Goal: Information Seeking & Learning: Learn about a topic

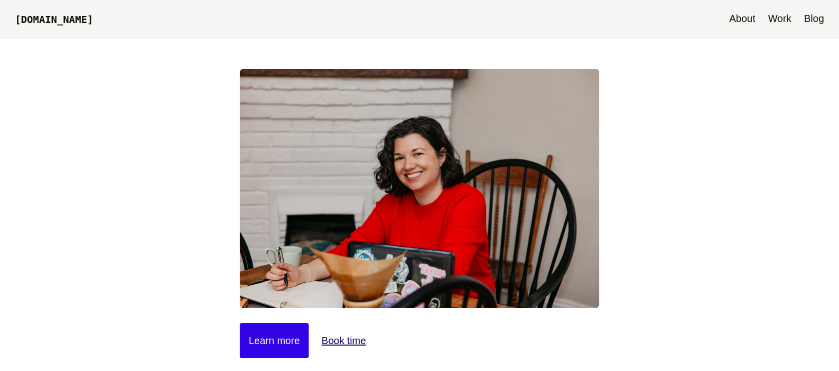
click at [823, 14] on link "Blog" at bounding box center [814, 19] width 30 height 39
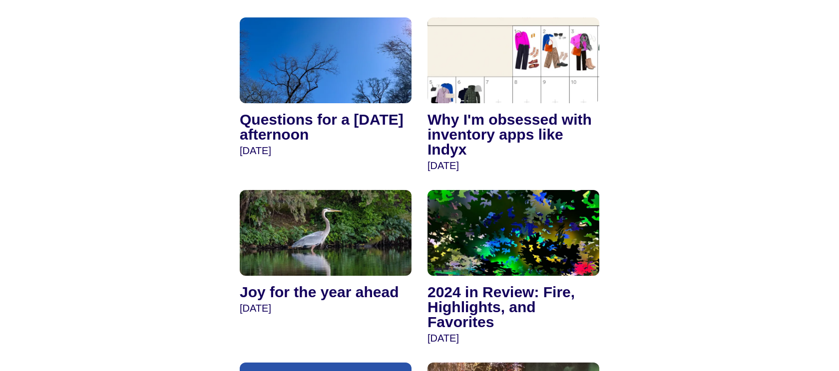
scroll to position [1206, 0]
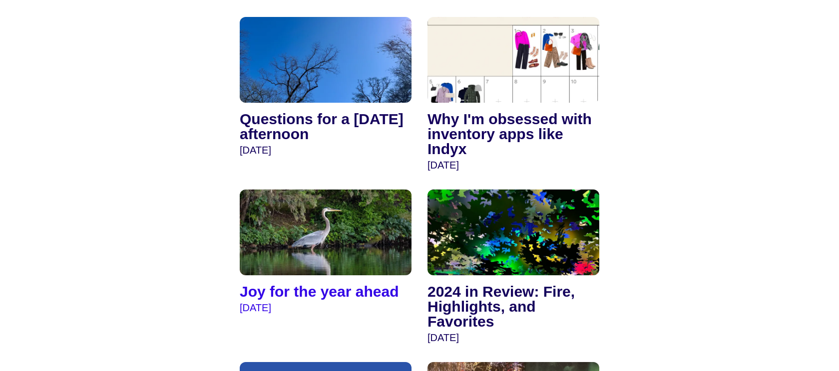
click at [349, 218] on img at bounding box center [326, 233] width 172 height 86
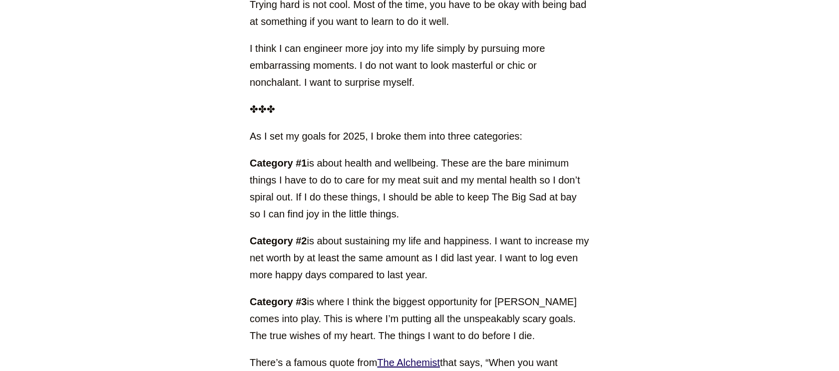
scroll to position [1350, 0]
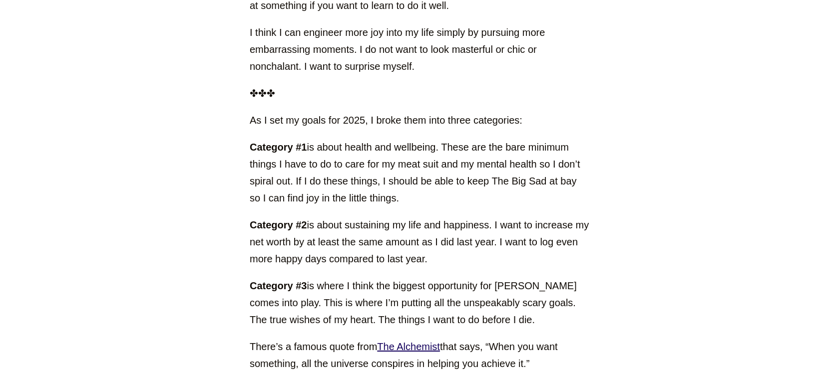
click at [118, 66] on main "Jan 5, 2025 Joy for the year ahead As I was walking back home from hot yoga tod…" at bounding box center [419, 65] width 839 height 2752
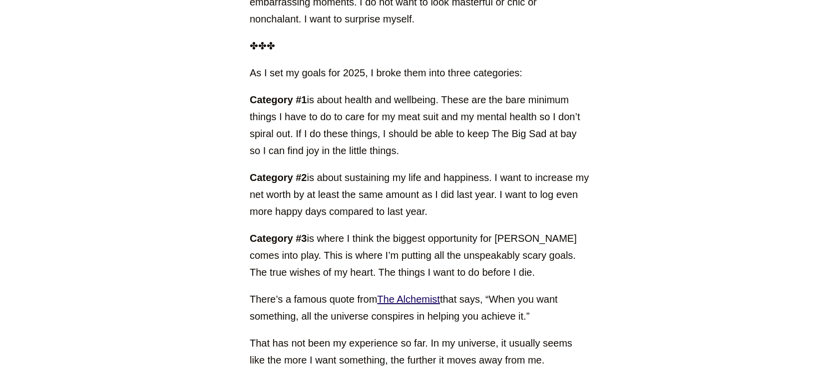
click at [104, 58] on main "Jan 5, 2025 Joy for the year ahead As I was walking back home from hot yoga tod…" at bounding box center [419, 17] width 839 height 2752
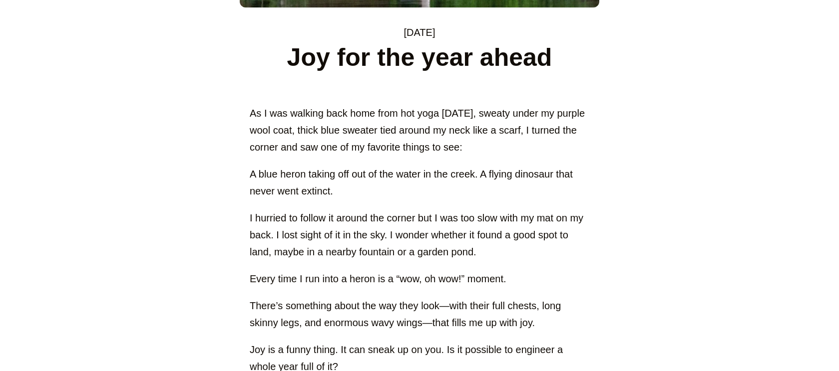
scroll to position [0, 0]
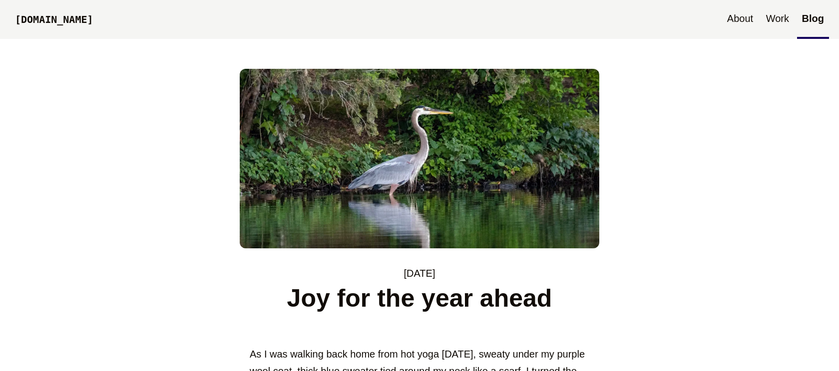
click at [820, 21] on link "Blog" at bounding box center [813, 19] width 32 height 39
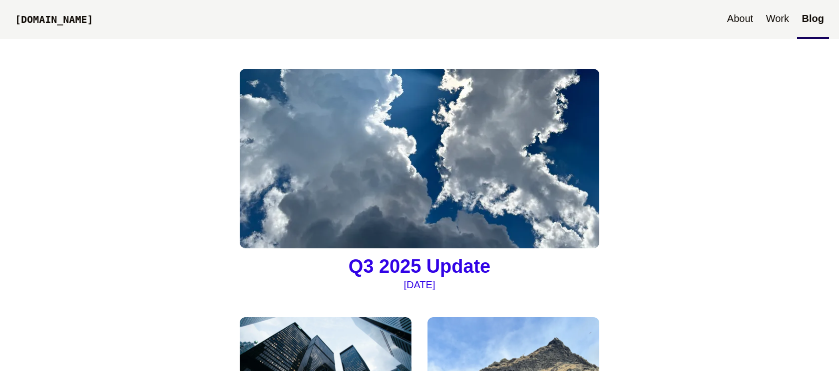
click at [386, 109] on img at bounding box center [419, 159] width 359 height 180
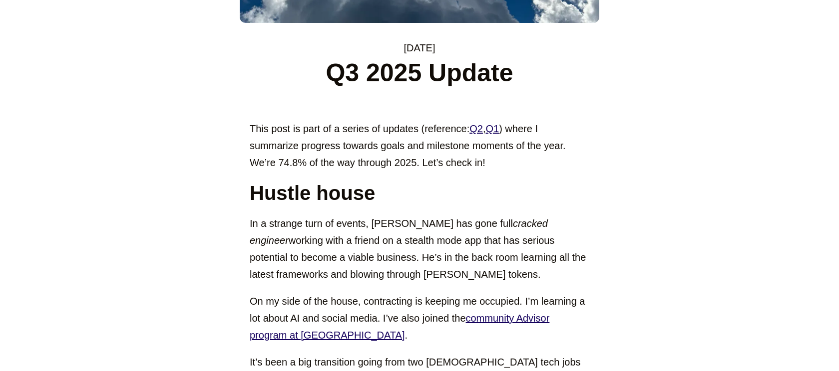
scroll to position [273, 0]
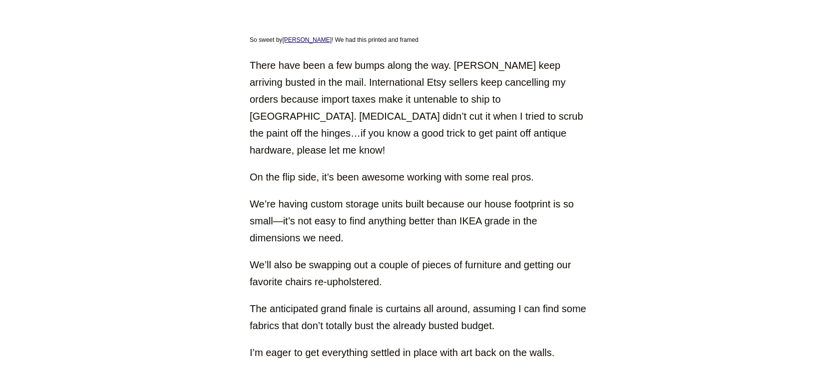
scroll to position [1400, 0]
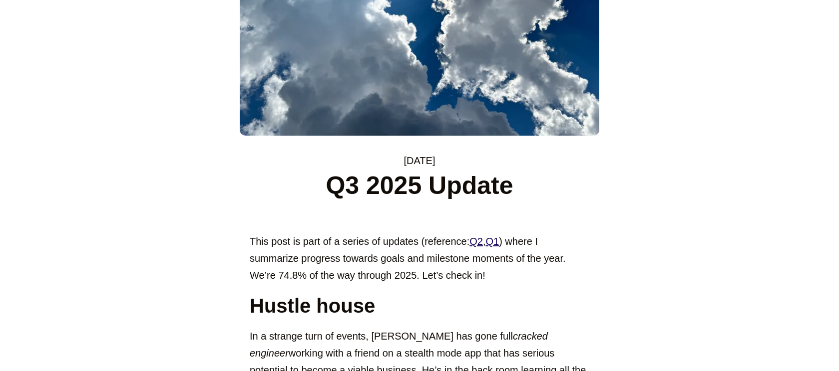
scroll to position [189, 0]
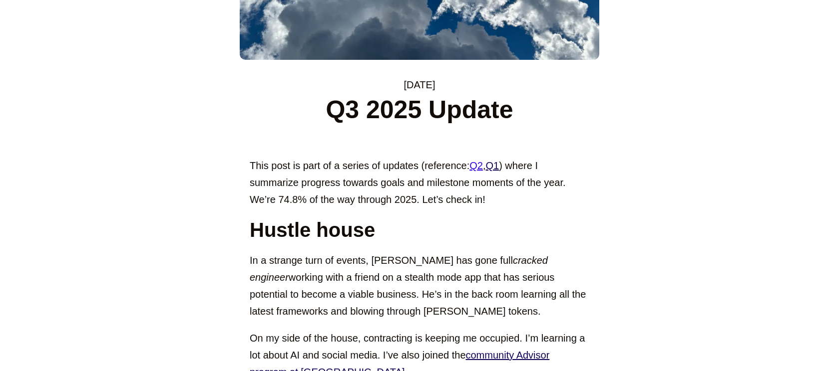
click at [480, 165] on link "Q2" at bounding box center [475, 165] width 13 height 11
click at [496, 164] on link "Q1" at bounding box center [491, 165] width 13 height 11
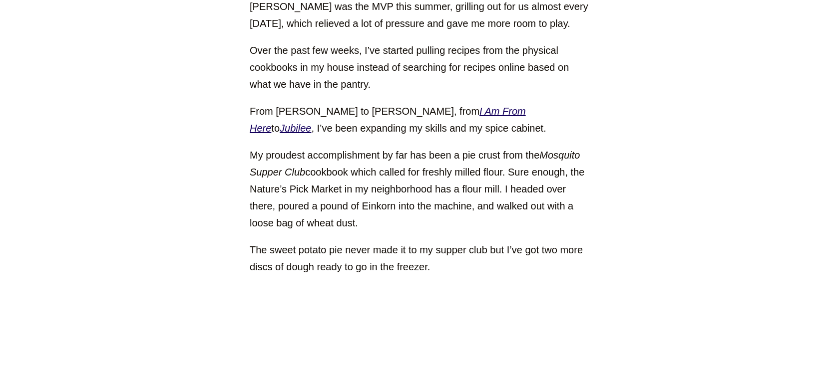
scroll to position [1812, 0]
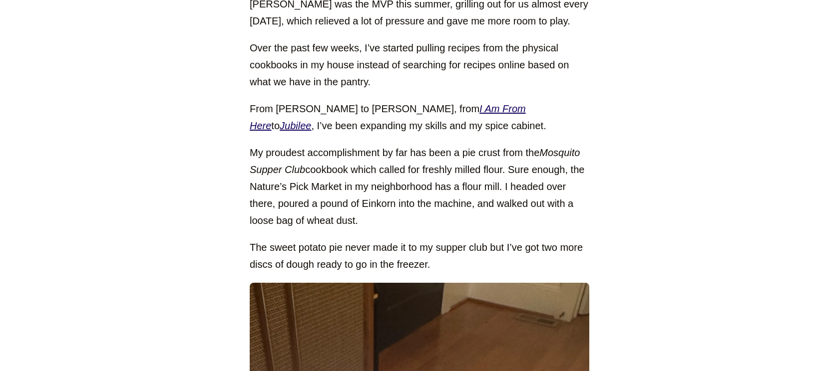
click at [144, 55] on main "Sep 30, 2025 Q3 2025 Update This post is part of a series of updates (reference…" at bounding box center [419, 151] width 839 height 3848
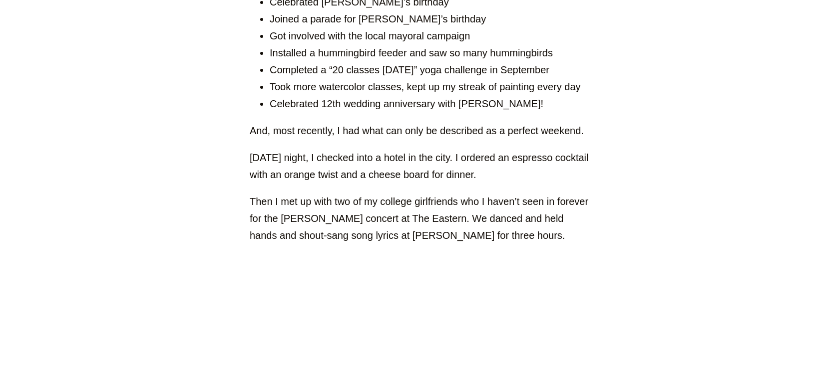
scroll to position [2885, 0]
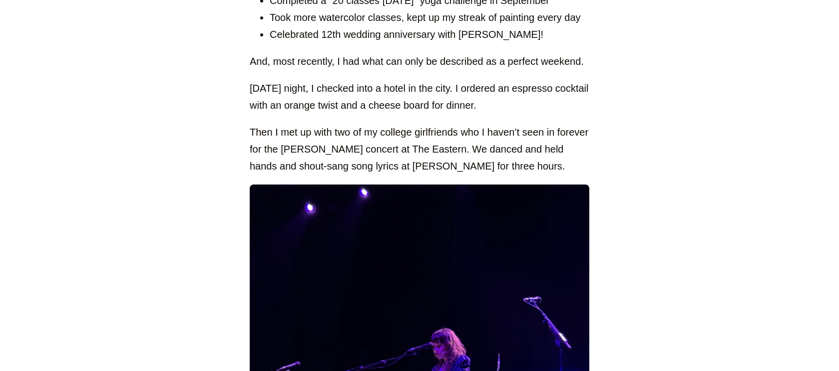
scroll to position [2956, 0]
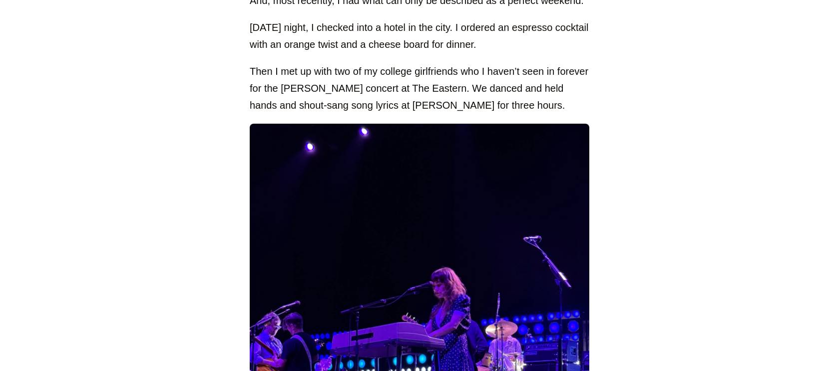
scroll to position [3027, 0]
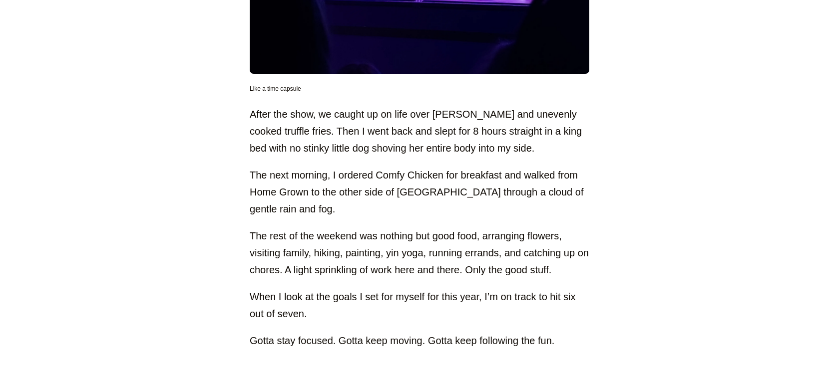
scroll to position [3528, 0]
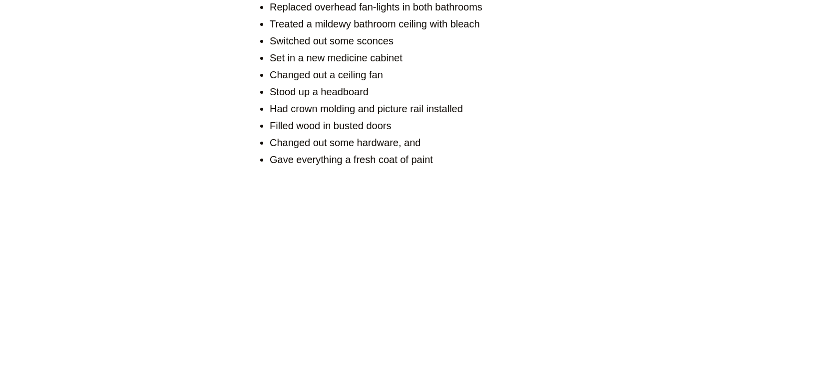
scroll to position [1082, 0]
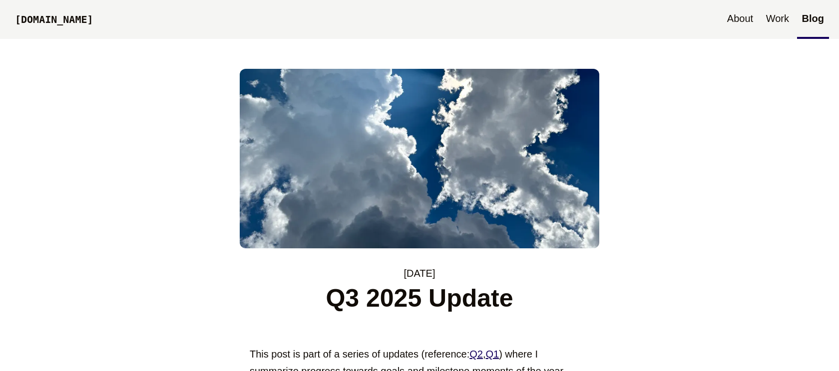
scroll to position [3528, 0]
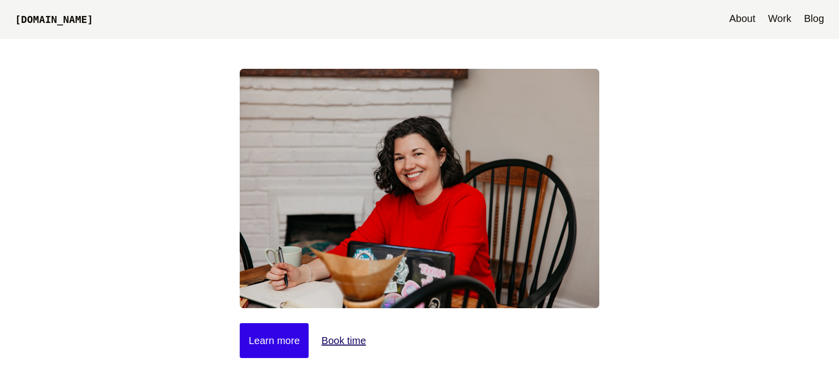
click at [811, 14] on link "Blog" at bounding box center [814, 19] width 30 height 39
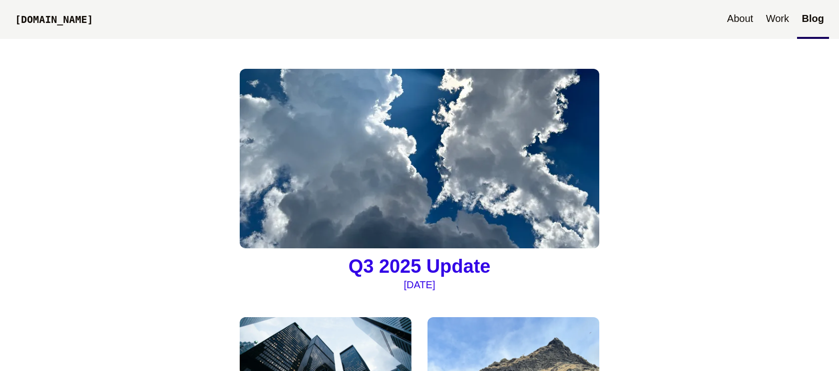
click at [504, 122] on img at bounding box center [419, 159] width 359 height 180
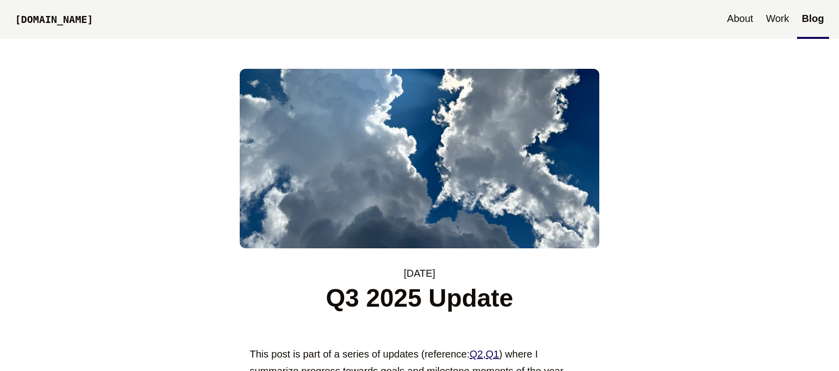
click at [822, 6] on link "Blog" at bounding box center [813, 19] width 32 height 39
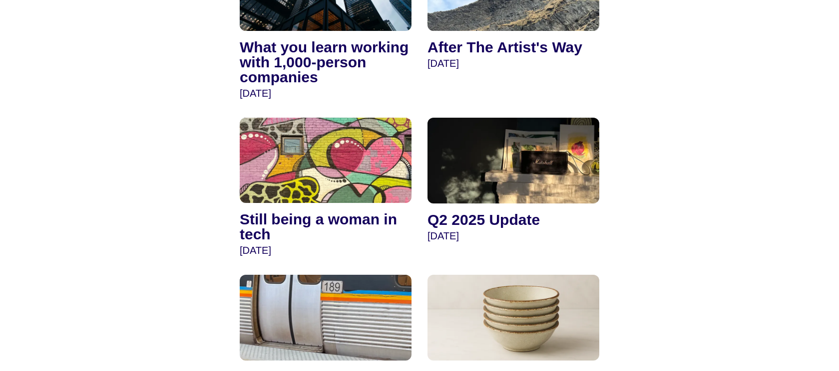
scroll to position [437, 0]
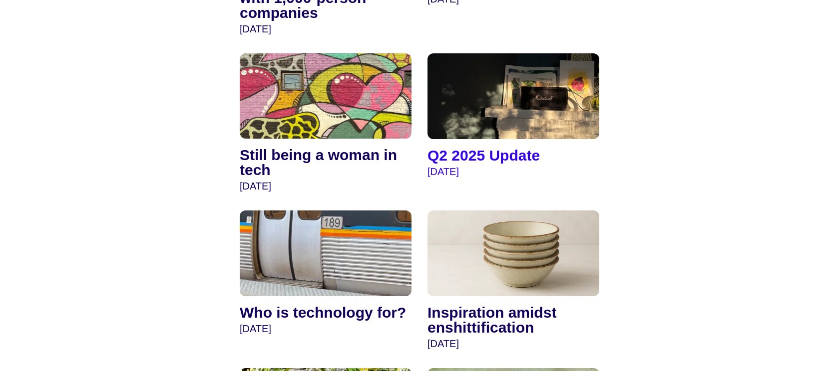
click at [474, 63] on img at bounding box center [513, 96] width 172 height 86
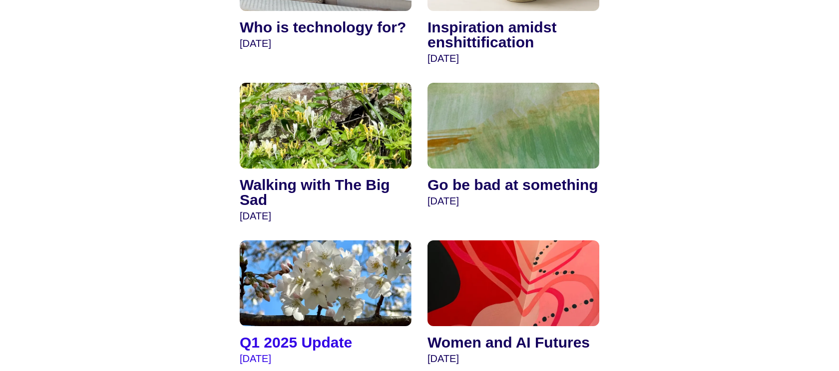
scroll to position [761, 0]
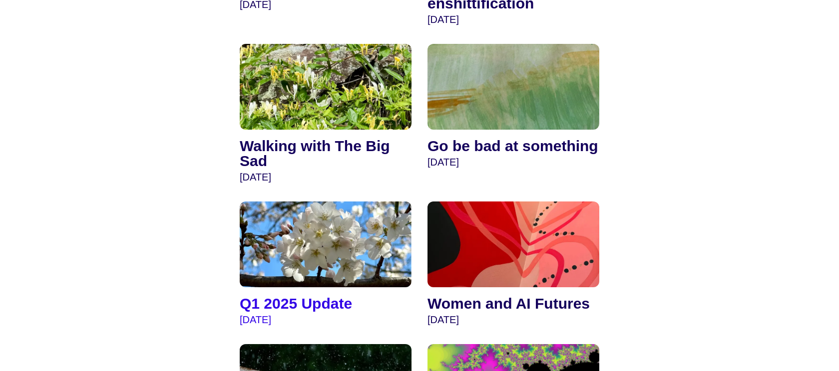
click at [340, 222] on img at bounding box center [326, 245] width 172 height 86
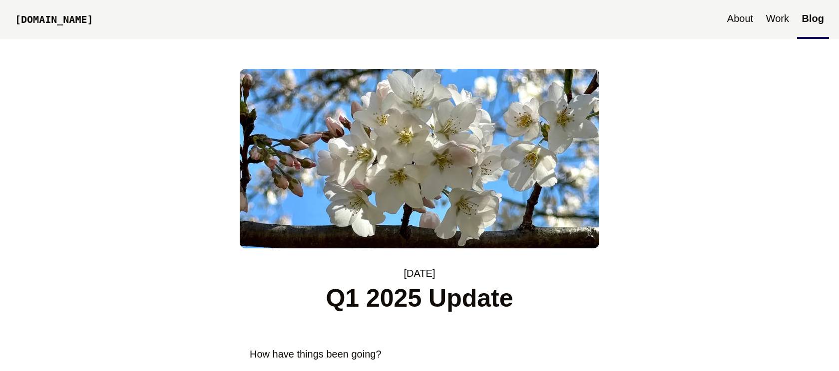
click at [86, 24] on link "[DOMAIN_NAME]" at bounding box center [54, 20] width 88 height 34
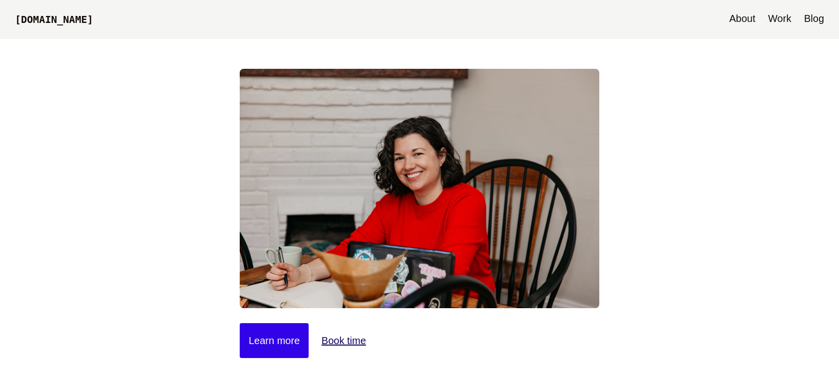
click at [818, 23] on link "Blog" at bounding box center [814, 19] width 30 height 39
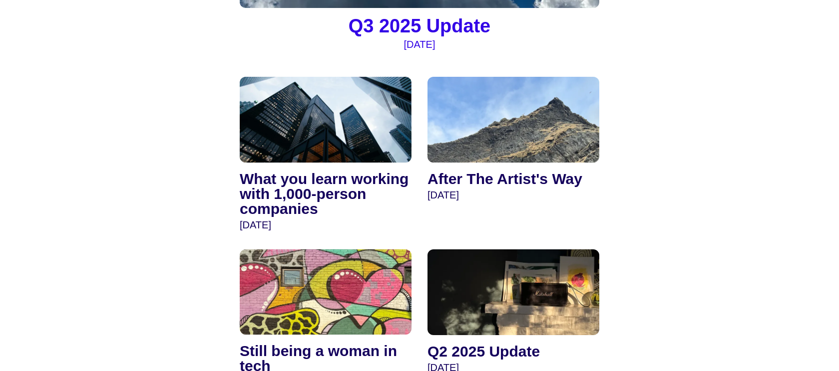
scroll to position [106, 0]
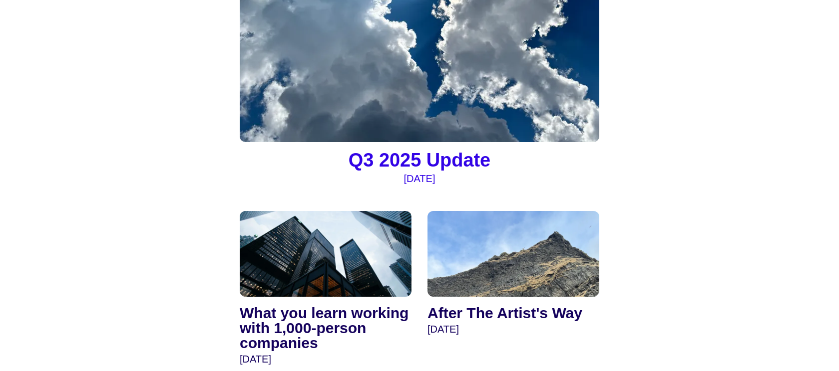
click at [495, 67] on img at bounding box center [419, 53] width 359 height 180
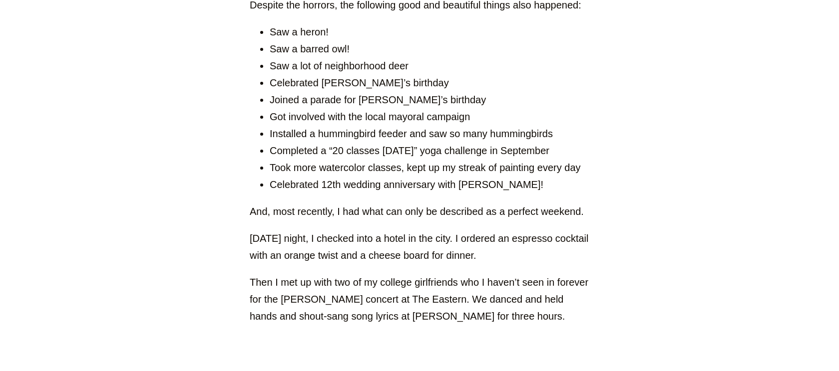
scroll to position [2697, 0]
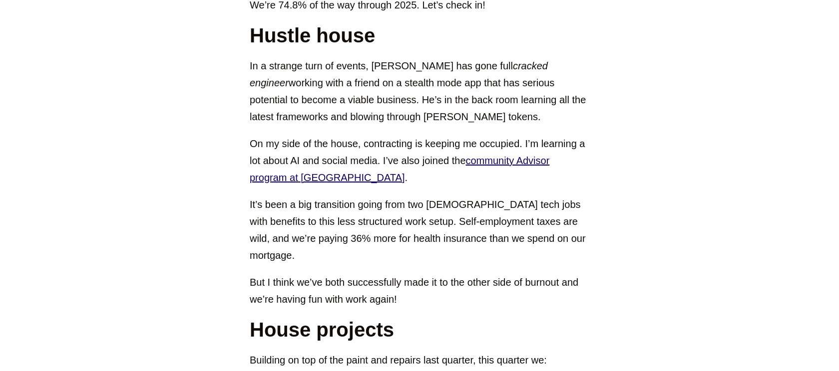
scroll to position [0, 0]
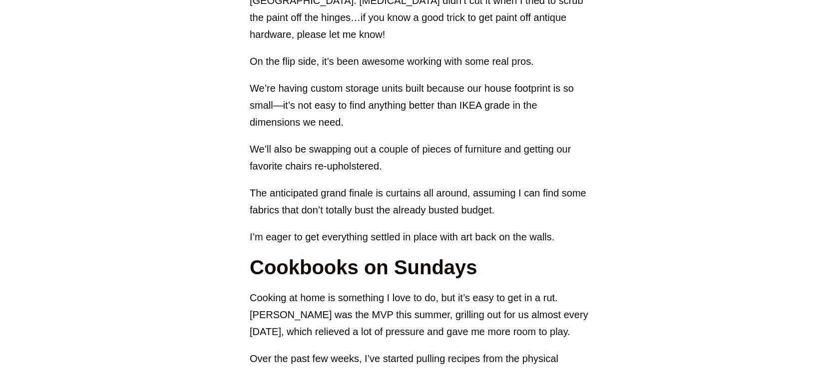
scroll to position [1518, 0]
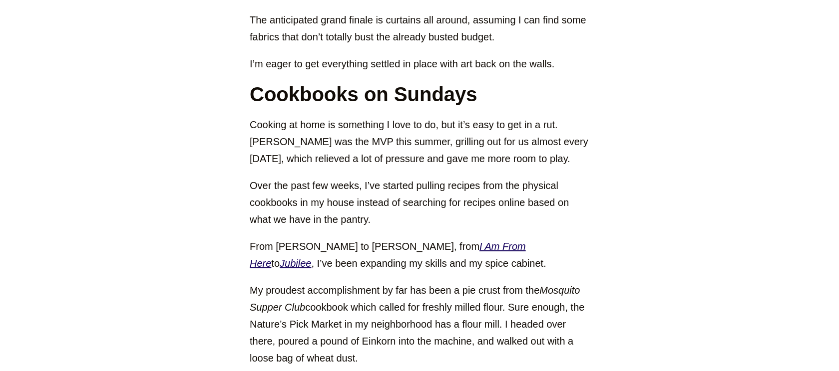
scroll to position [1682, 0]
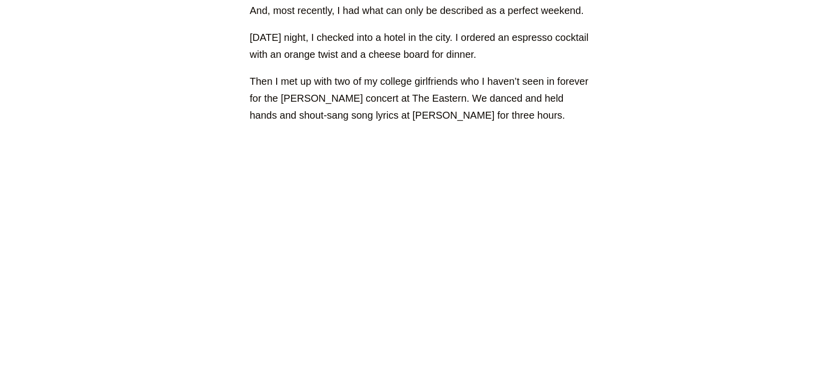
scroll to position [3006, 0]
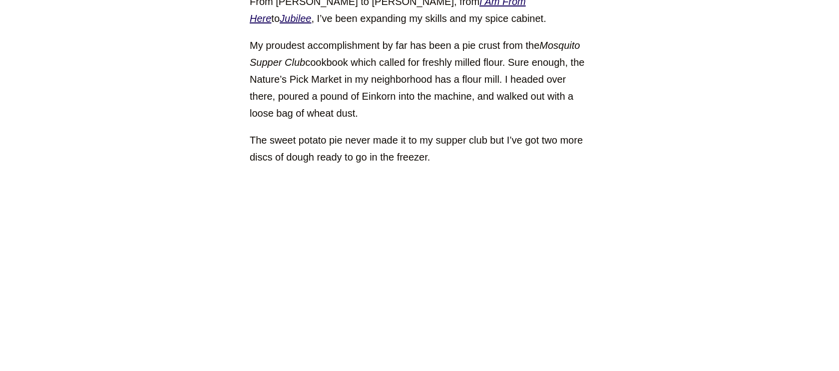
scroll to position [1916, 0]
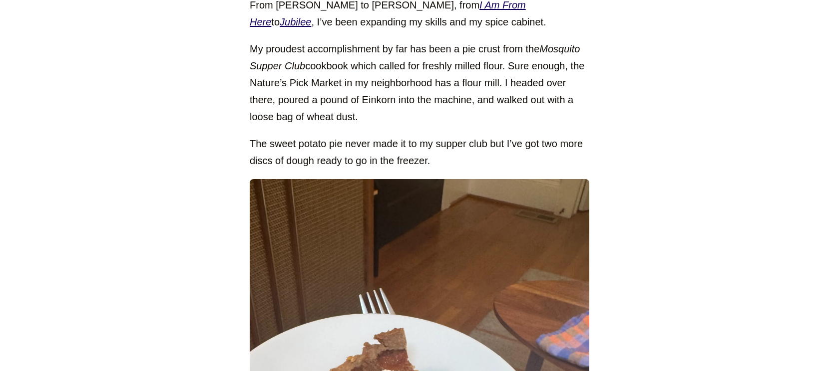
click at [174, 69] on main "[DATE] Q3 2025 Update This post is part of a series of updates (reference: Q2 ,…" at bounding box center [419, 275] width 839 height 4304
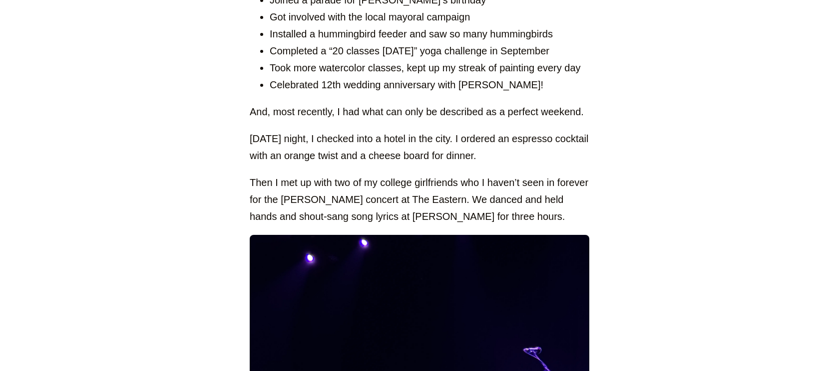
scroll to position [2958, 0]
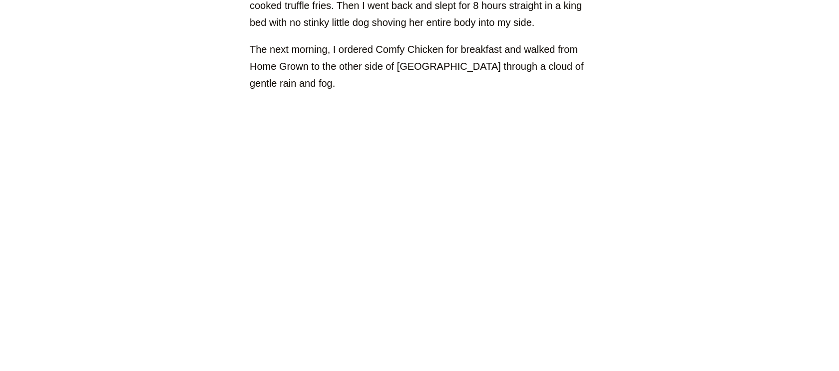
scroll to position [3616, 0]
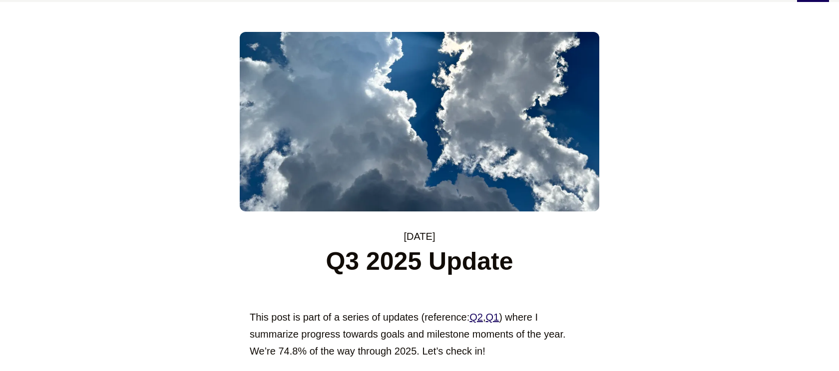
scroll to position [0, 0]
